Goal: Task Accomplishment & Management: Manage account settings

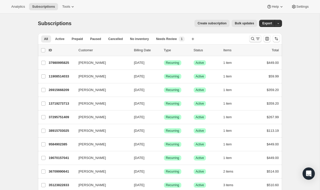
click at [251, 38] on icon "Search and filter results" at bounding box center [252, 38] width 3 height 3
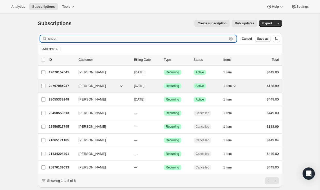
type input "sheet"
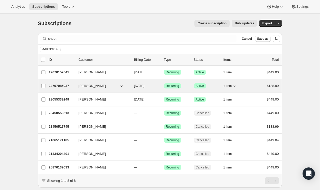
click at [58, 84] on p "24797085937" at bounding box center [62, 85] width 26 height 5
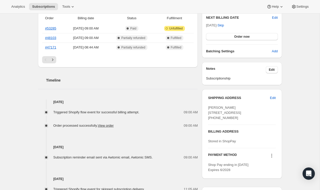
scroll to position [137, 0]
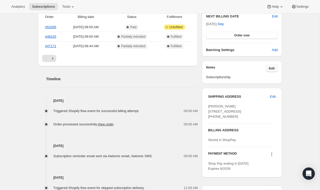
click at [276, 68] on button "Edit" at bounding box center [272, 68] width 12 height 7
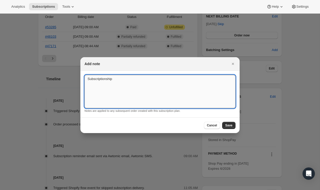
click at [147, 80] on textarea "Subscriptionship" at bounding box center [159, 91] width 151 height 33
click at [231, 126] on span "Save" at bounding box center [228, 126] width 7 height 4
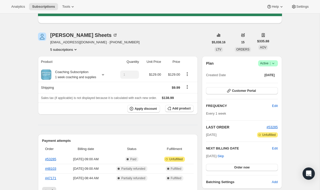
scroll to position [27, 0]
